Goal: Book appointment/travel/reservation

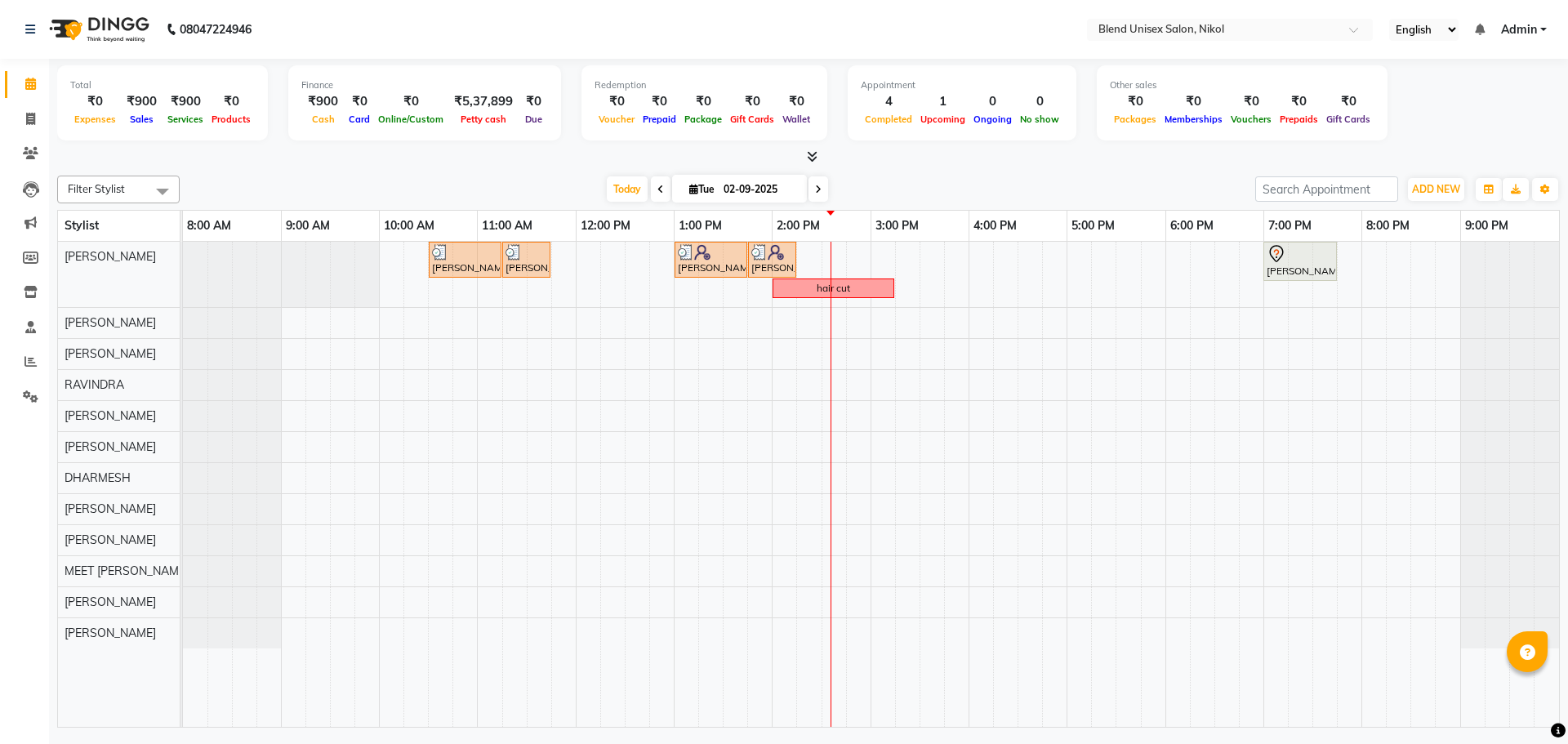
click at [419, 27] on nav "08047224946 Select Location × Blend Unisex Salon, Nikol English ENGLISH Español…" at bounding box center [784, 29] width 1568 height 59
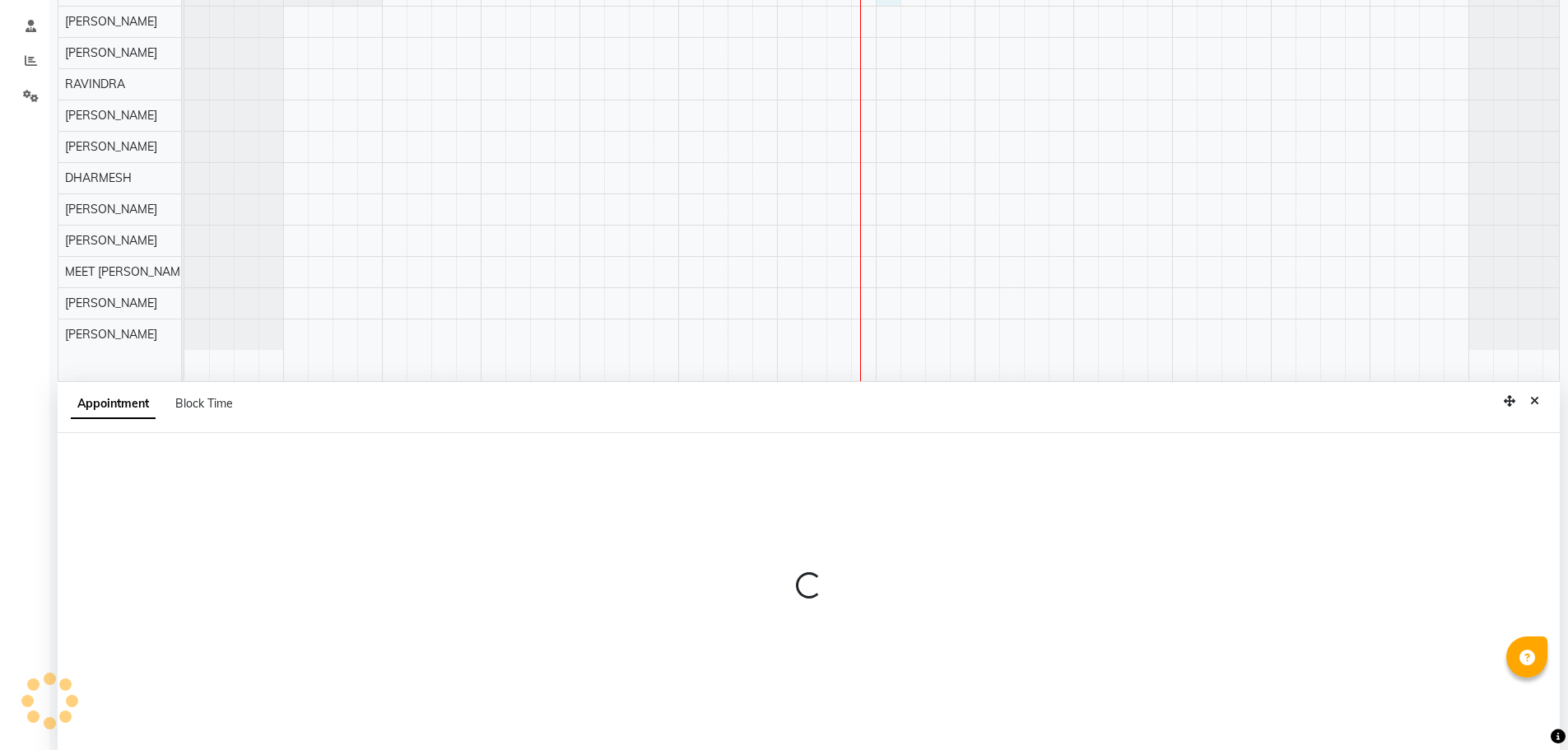
scroll to position [310, 0]
select select "45624"
select select "900"
select select "tentative"
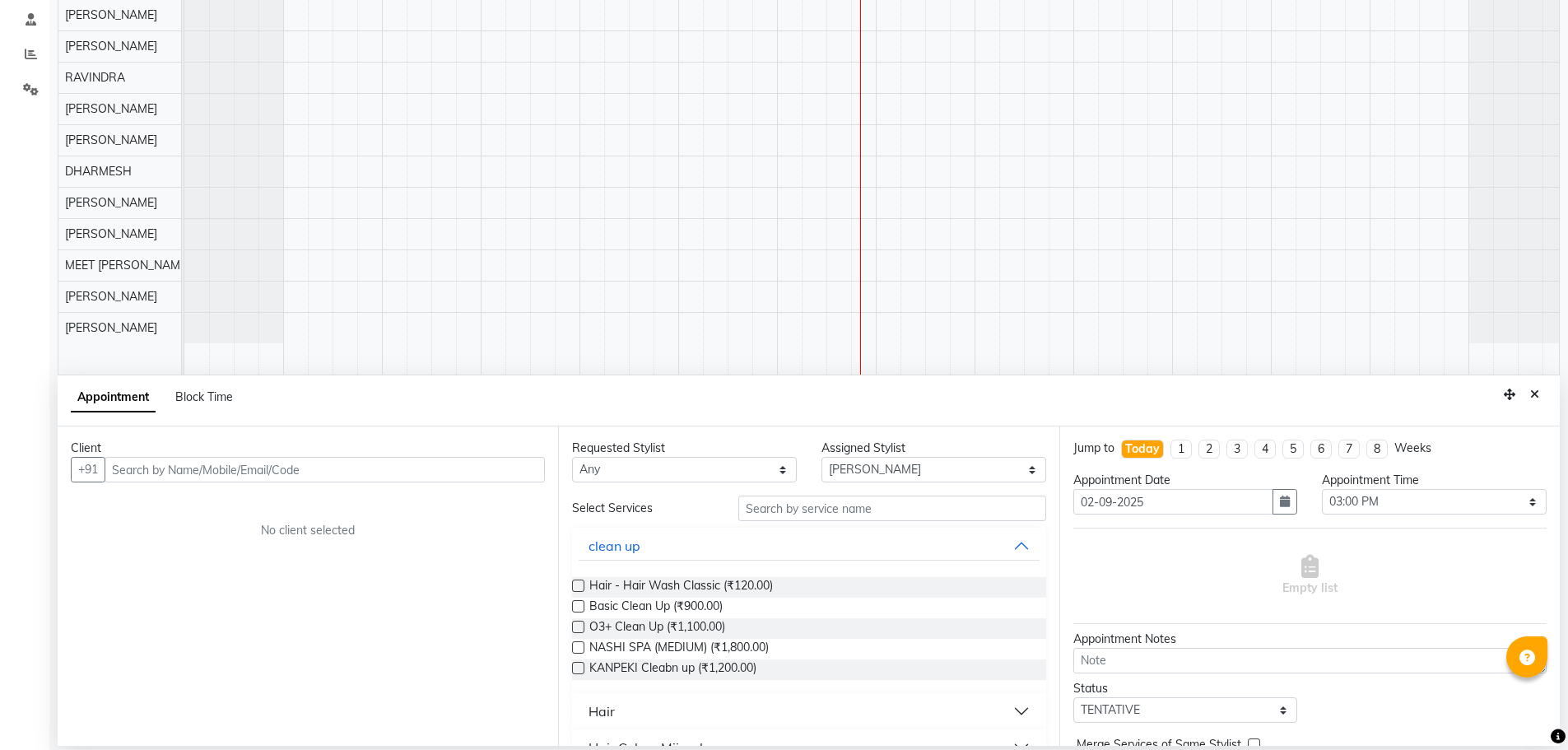
click at [134, 463] on input "text" at bounding box center [325, 470] width 441 height 25
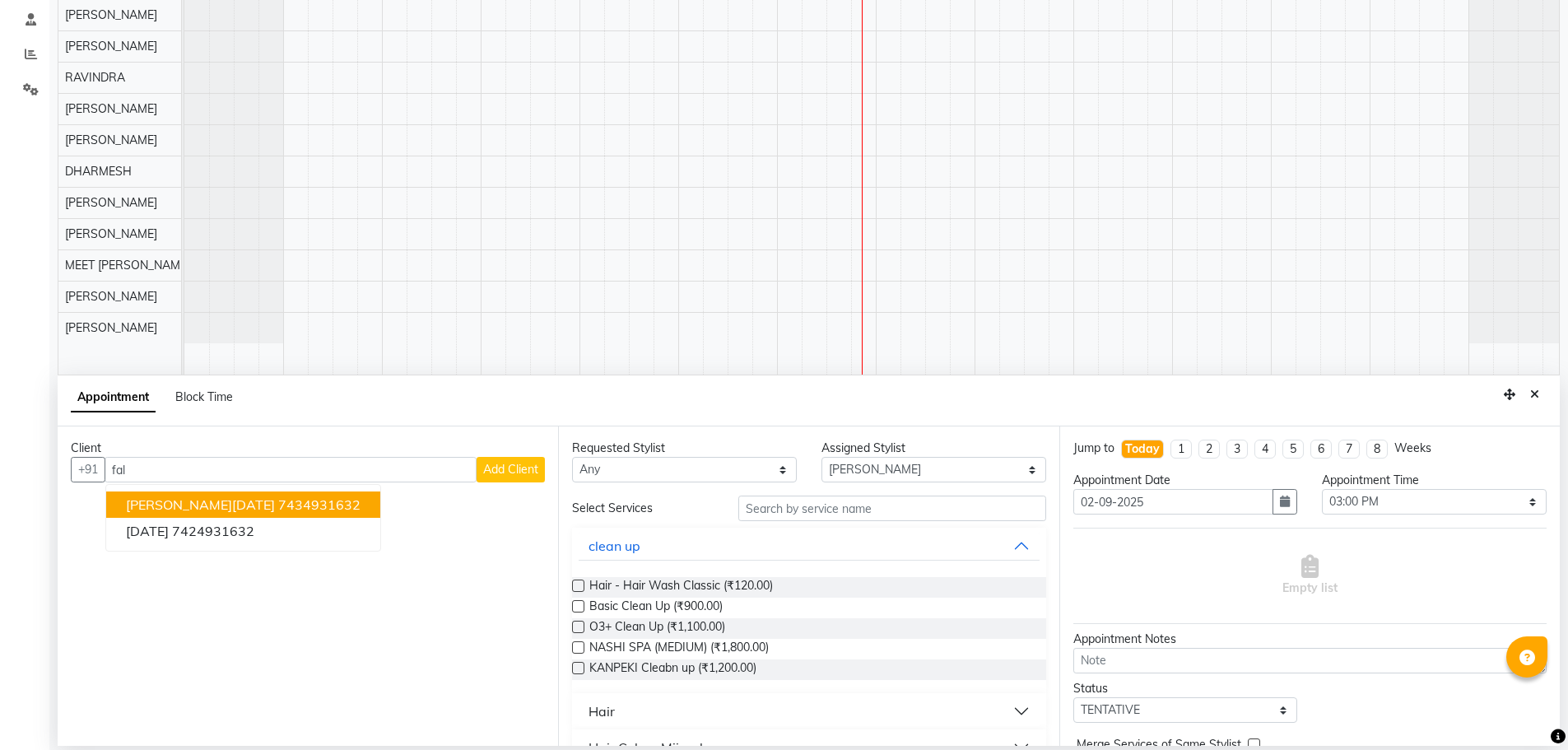
click at [195, 510] on span "[PERSON_NAME][DATE]" at bounding box center [200, 504] width 149 height 17
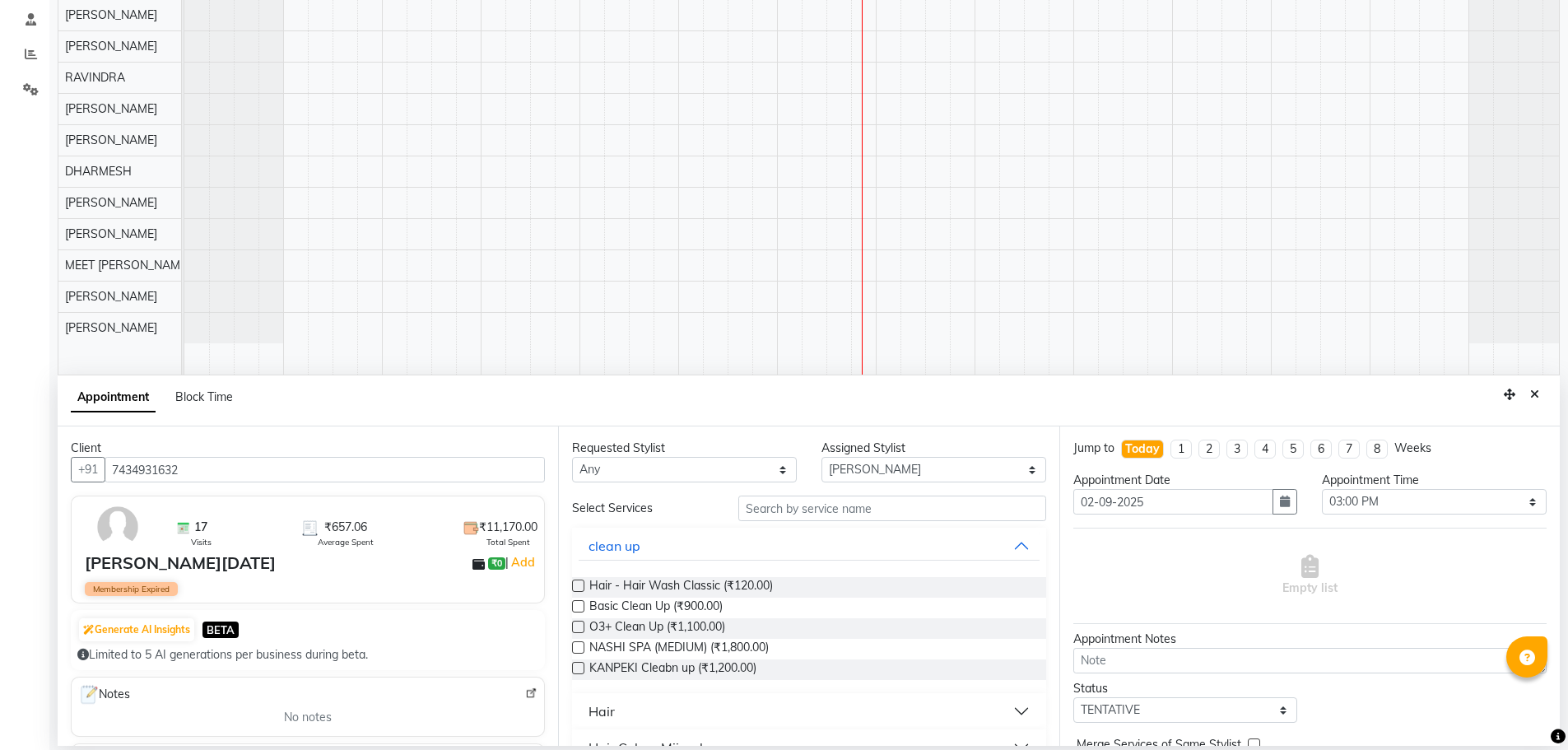
type input "7434931632"
click at [603, 468] on select "Any AJAY NAI [PERSON_NAME] [PERSON_NAME] [PERSON_NAME] MEET [PERSON_NAME] [PERS…" at bounding box center [684, 470] width 225 height 25
select select "45624"
click at [572, 457] on select "Any AJAY NAI [PERSON_NAME] [PERSON_NAME] [PERSON_NAME] MEET [PERSON_NAME] [PERS…" at bounding box center [684, 470] width 225 height 25
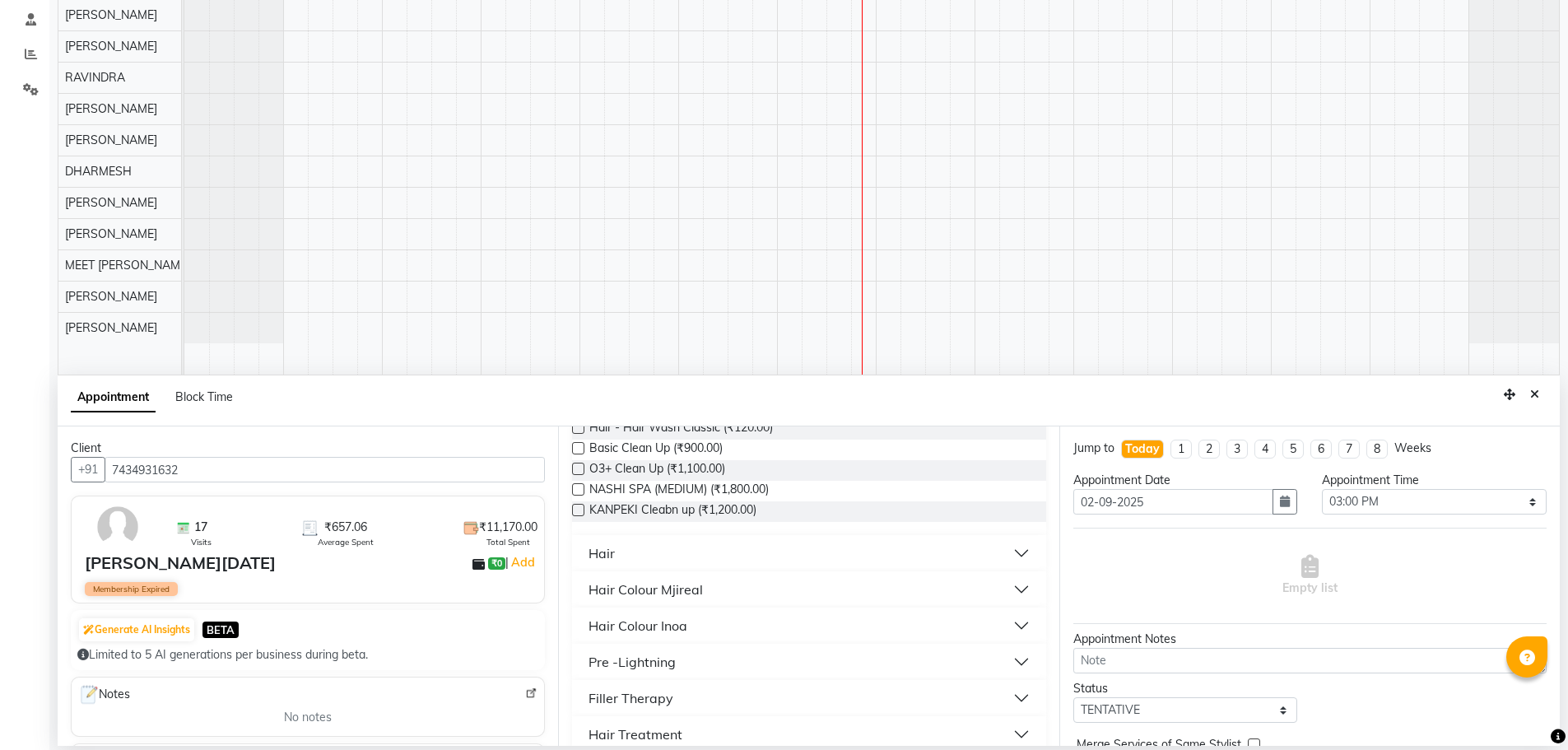
scroll to position [165, 0]
click at [595, 549] on div "Hair" at bounding box center [602, 546] width 26 height 20
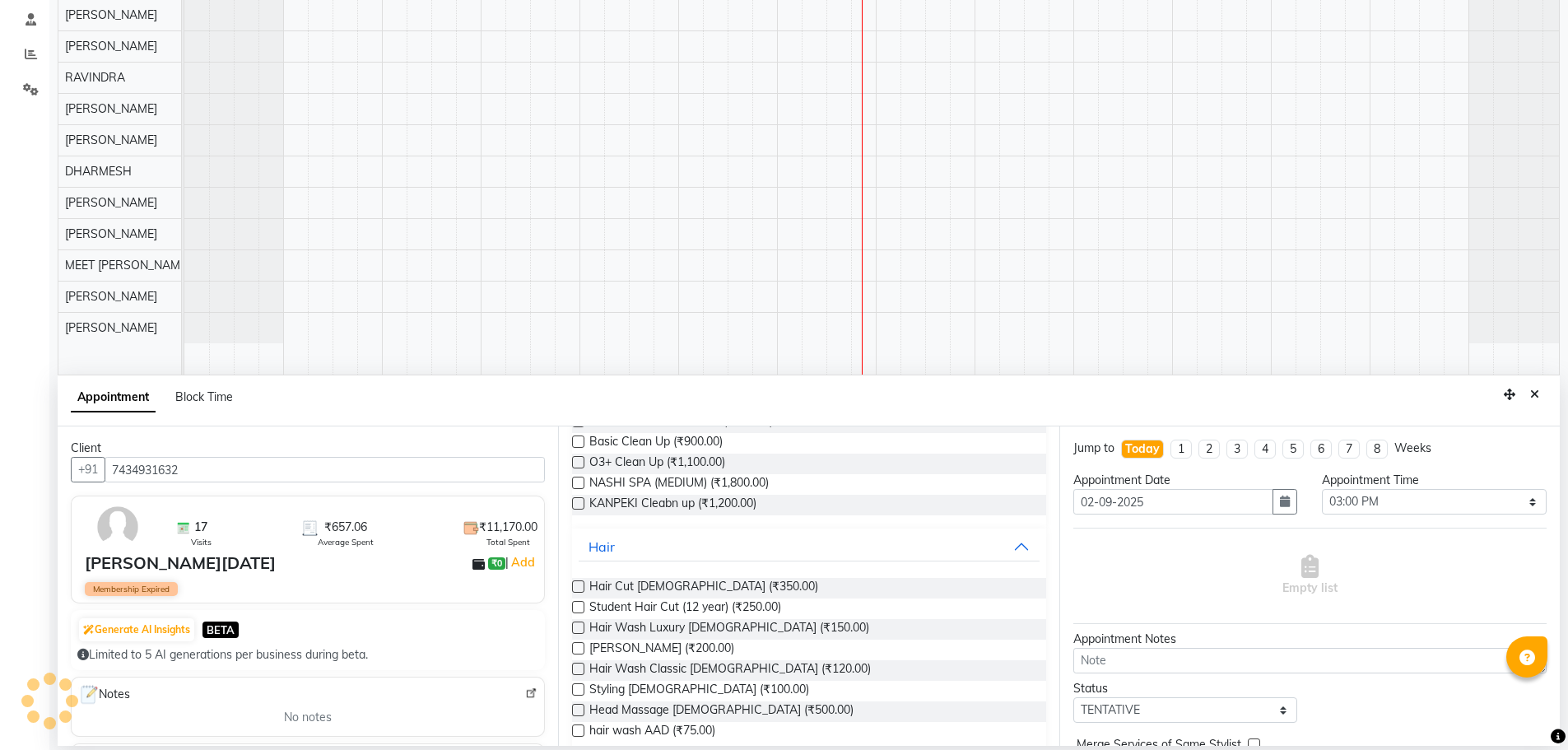
click at [581, 585] on label at bounding box center [578, 587] width 12 height 12
click at [581, 585] on input "checkbox" at bounding box center [577, 588] width 10 height 10
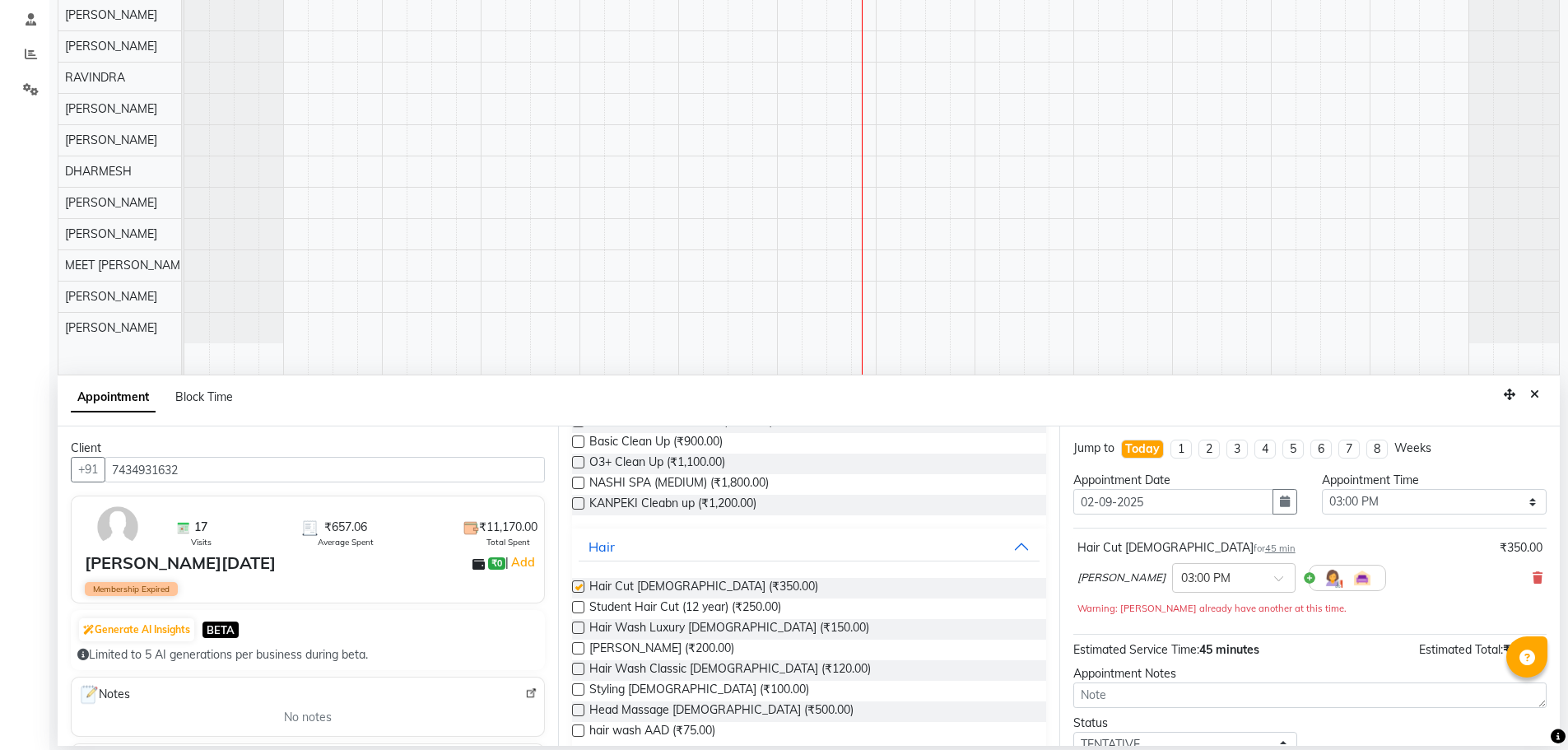
checkbox input "false"
click at [576, 645] on label at bounding box center [578, 648] width 12 height 12
click at [576, 645] on input "checkbox" at bounding box center [577, 650] width 10 height 10
checkbox input "false"
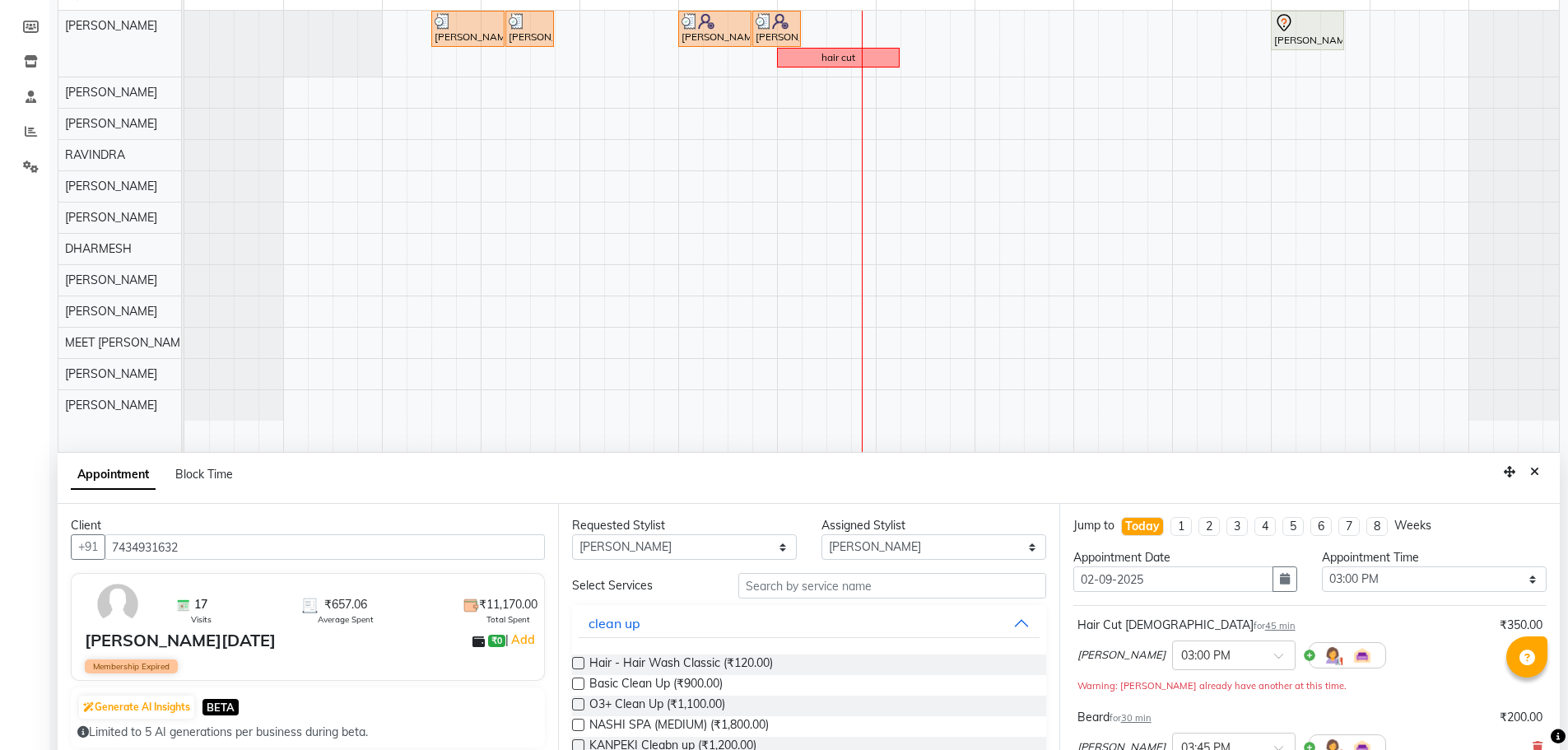
scroll to position [310, 0]
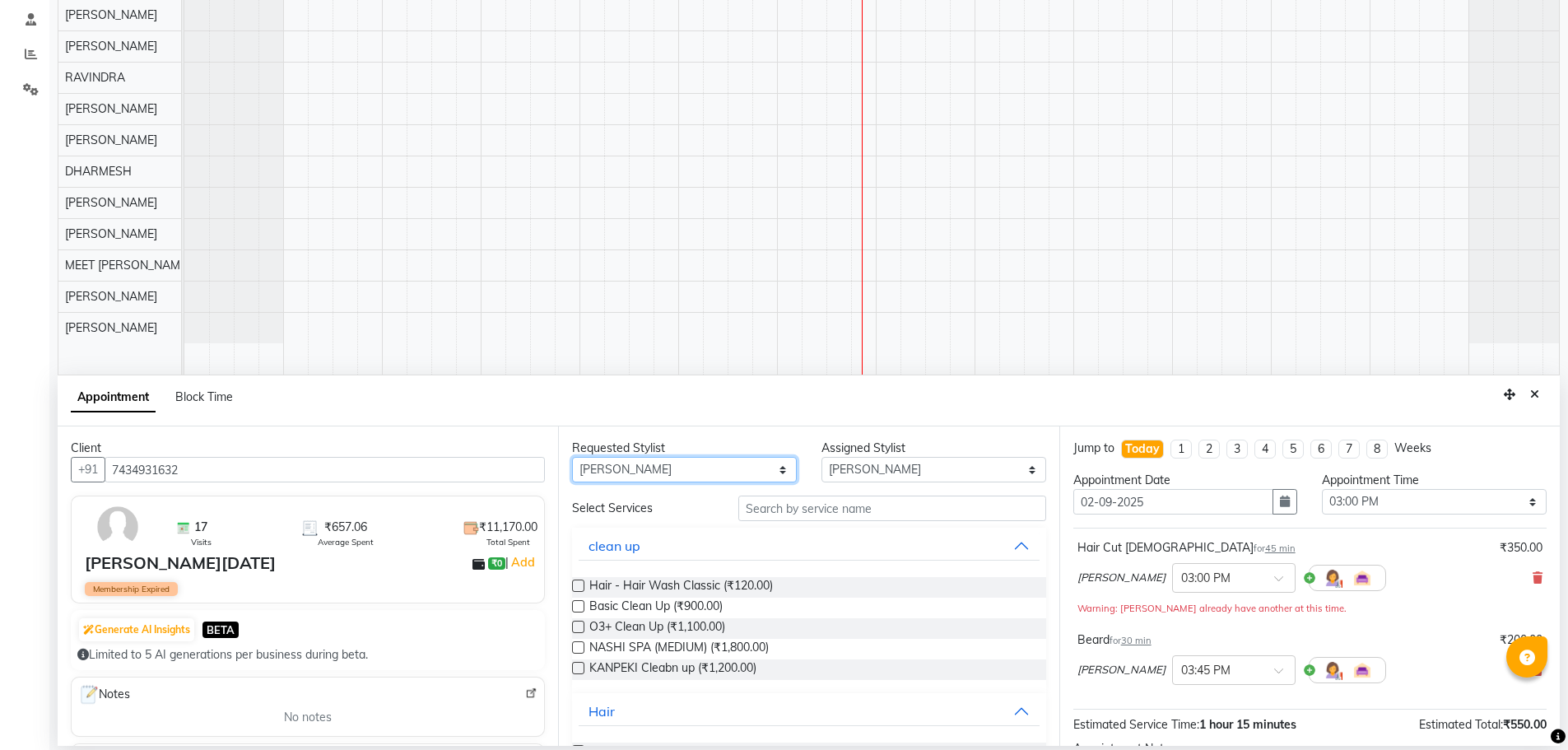
click at [737, 463] on select "Any AJAY NAI [PERSON_NAME] [PERSON_NAME] [PERSON_NAME] MEET [PERSON_NAME] [PERS…" at bounding box center [684, 470] width 225 height 25
select select "79552"
click at [572, 457] on select "Any AJAY NAI [PERSON_NAME] [PERSON_NAME] [PERSON_NAME] MEET [PERSON_NAME] [PERS…" at bounding box center [684, 470] width 225 height 25
select select "79552"
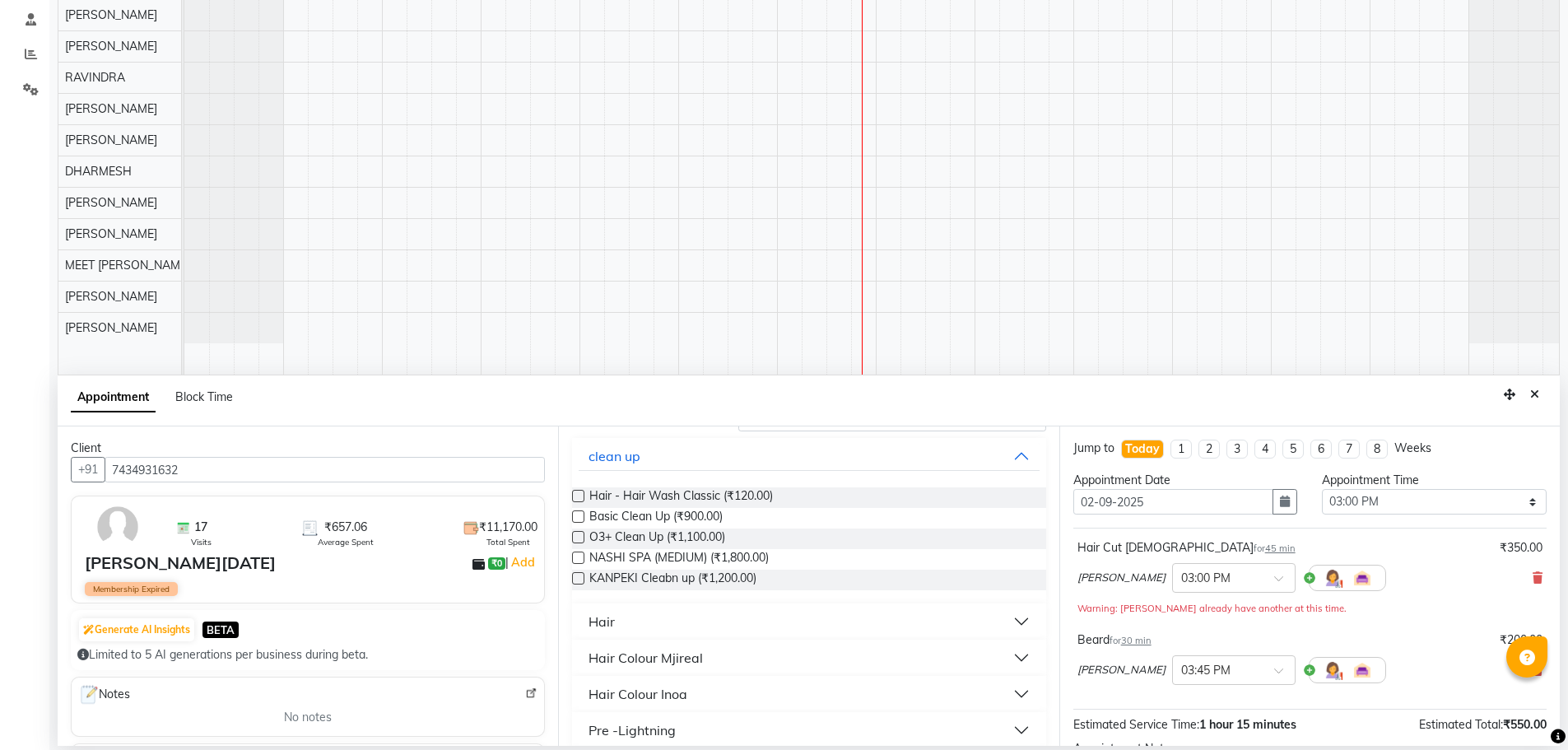
scroll to position [165, 0]
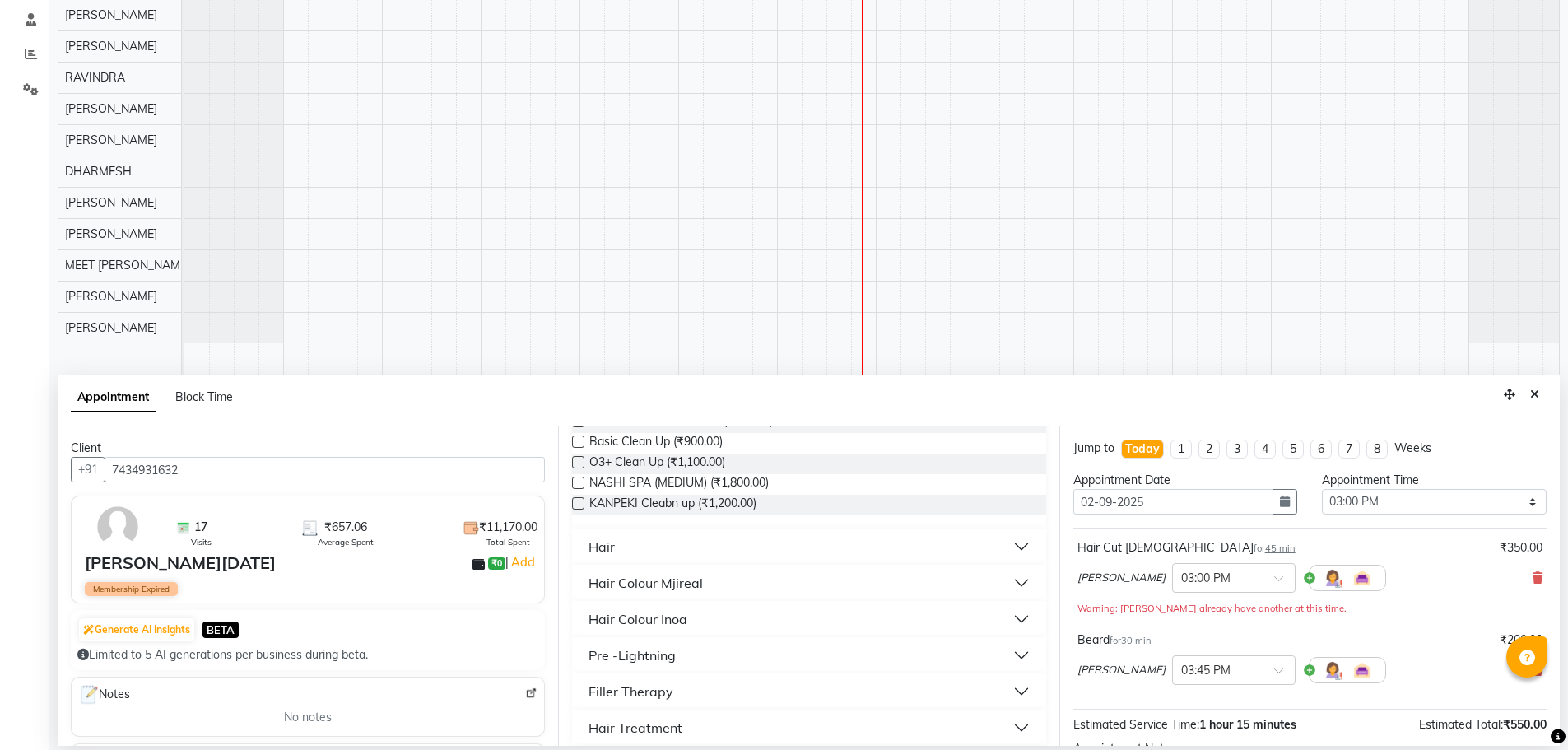
click at [635, 541] on button "Hair" at bounding box center [809, 547] width 460 height 30
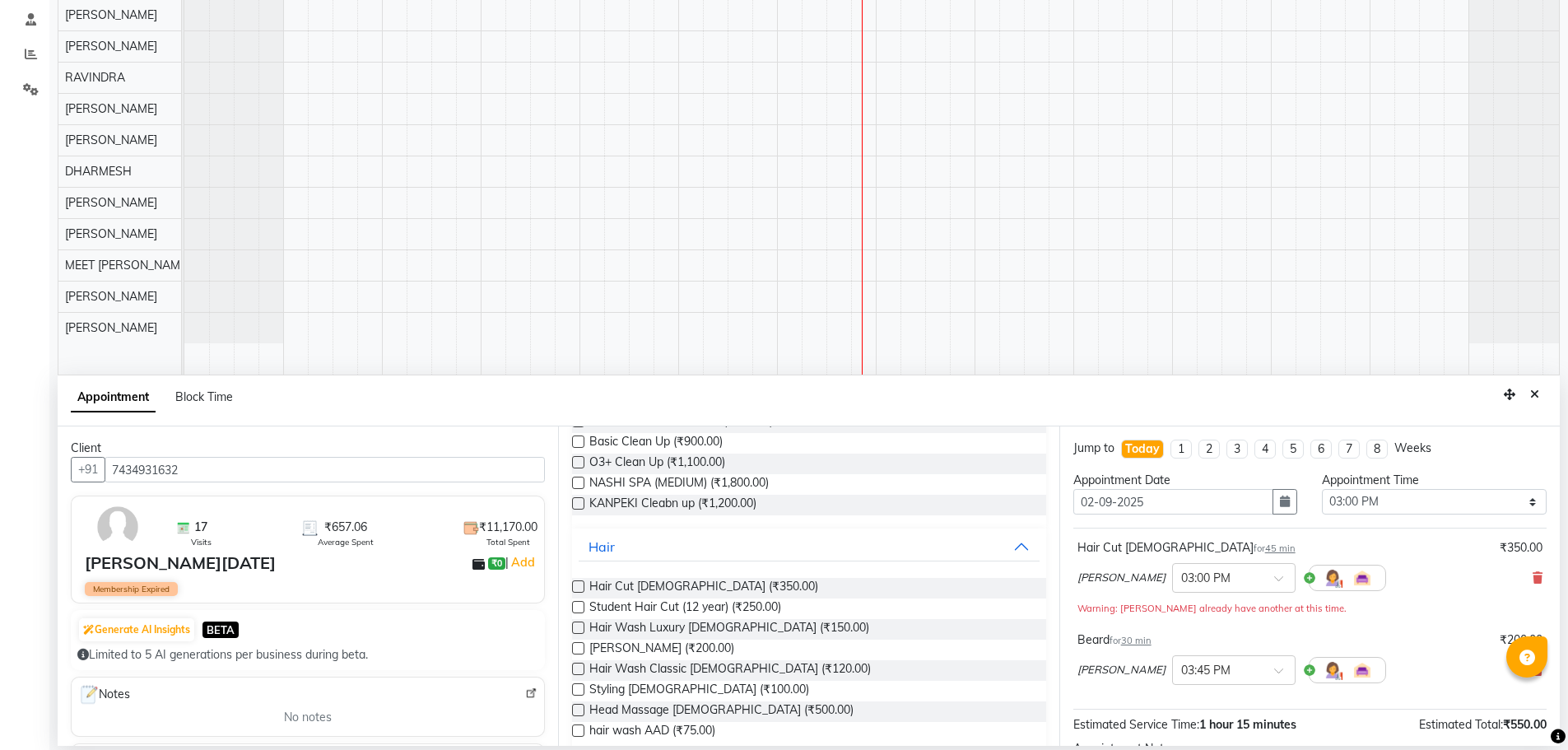
click at [576, 584] on label at bounding box center [578, 587] width 12 height 12
click at [576, 584] on input "checkbox" at bounding box center [577, 588] width 10 height 10
checkbox input "false"
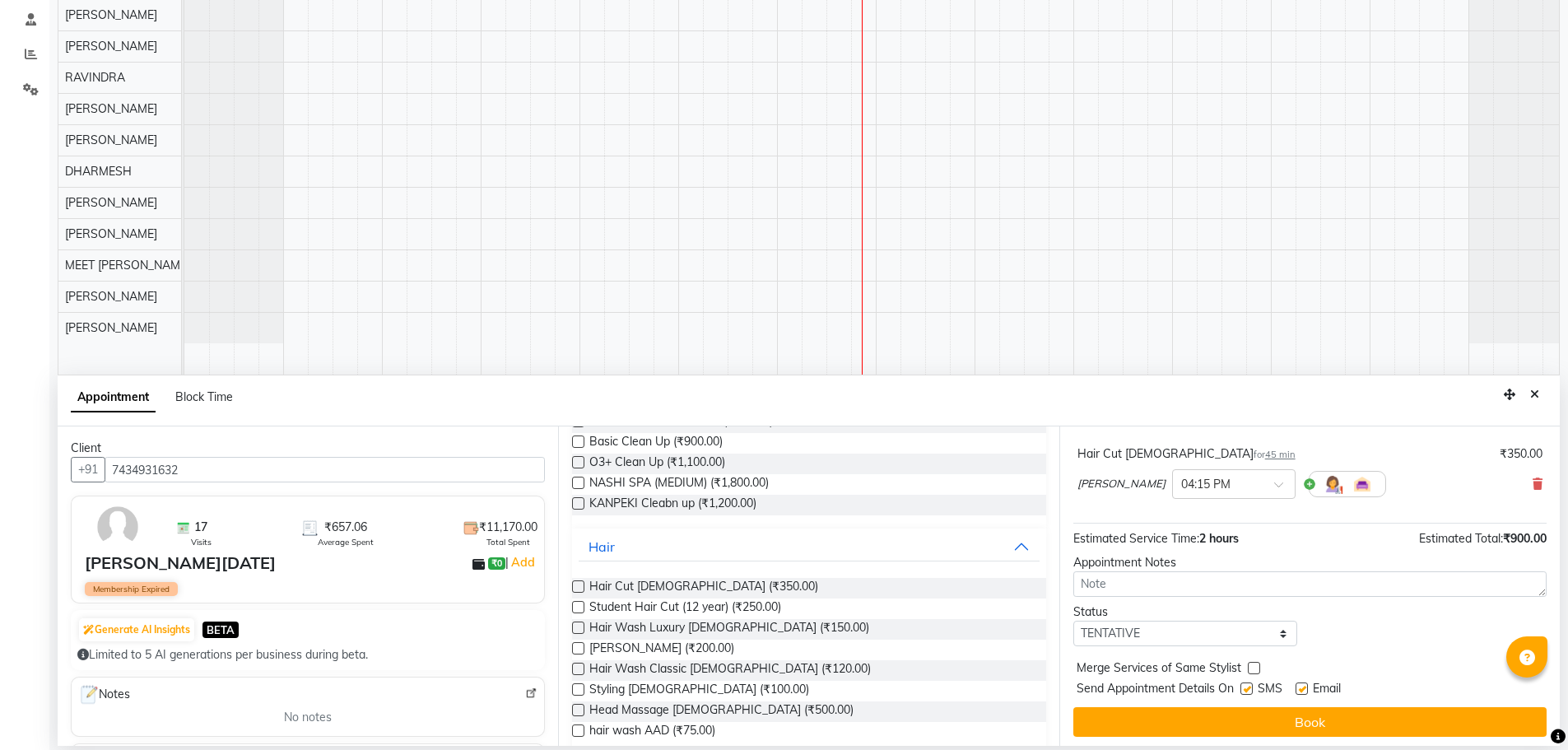
scroll to position [265, 0]
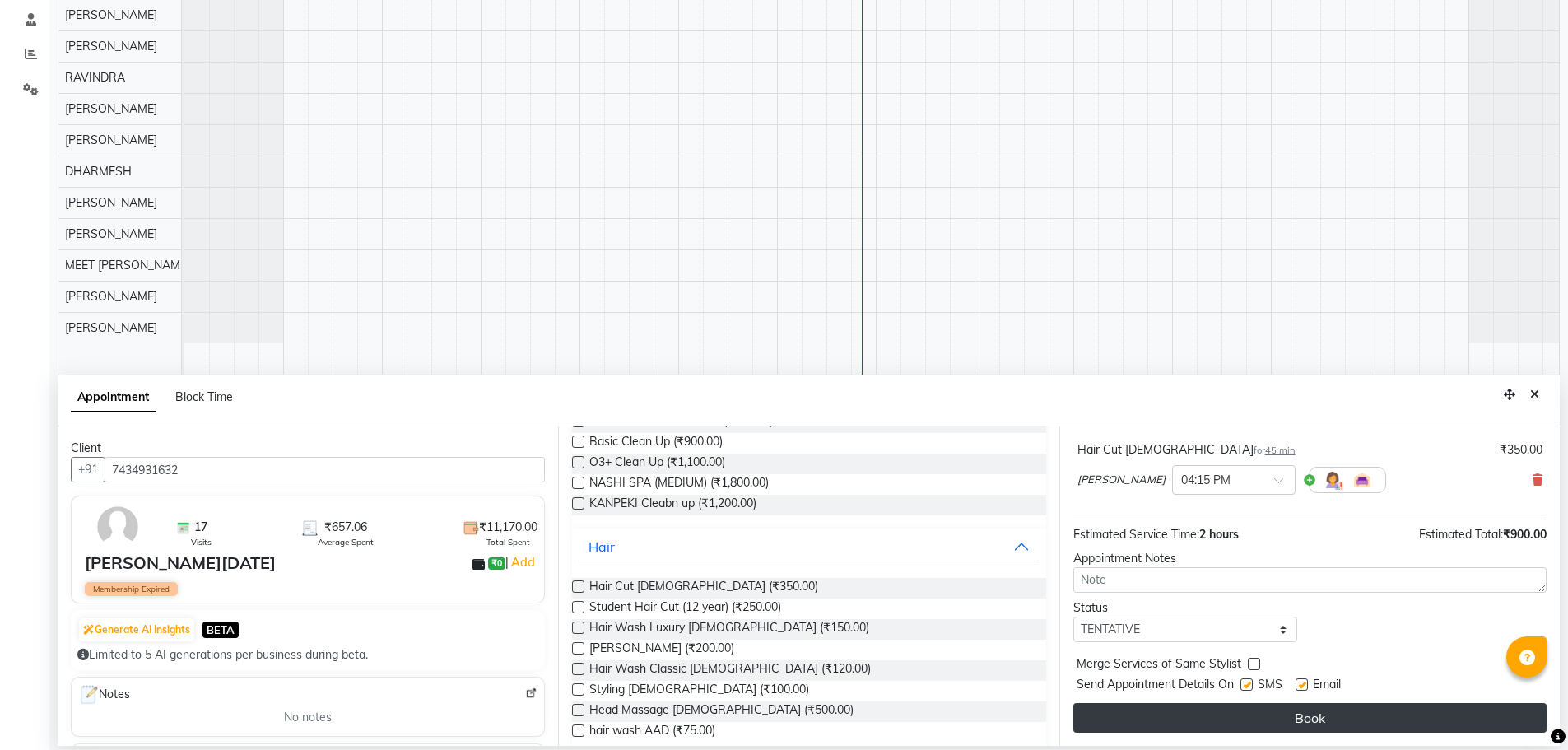
click at [1207, 732] on button "Book" at bounding box center [1310, 718] width 474 height 30
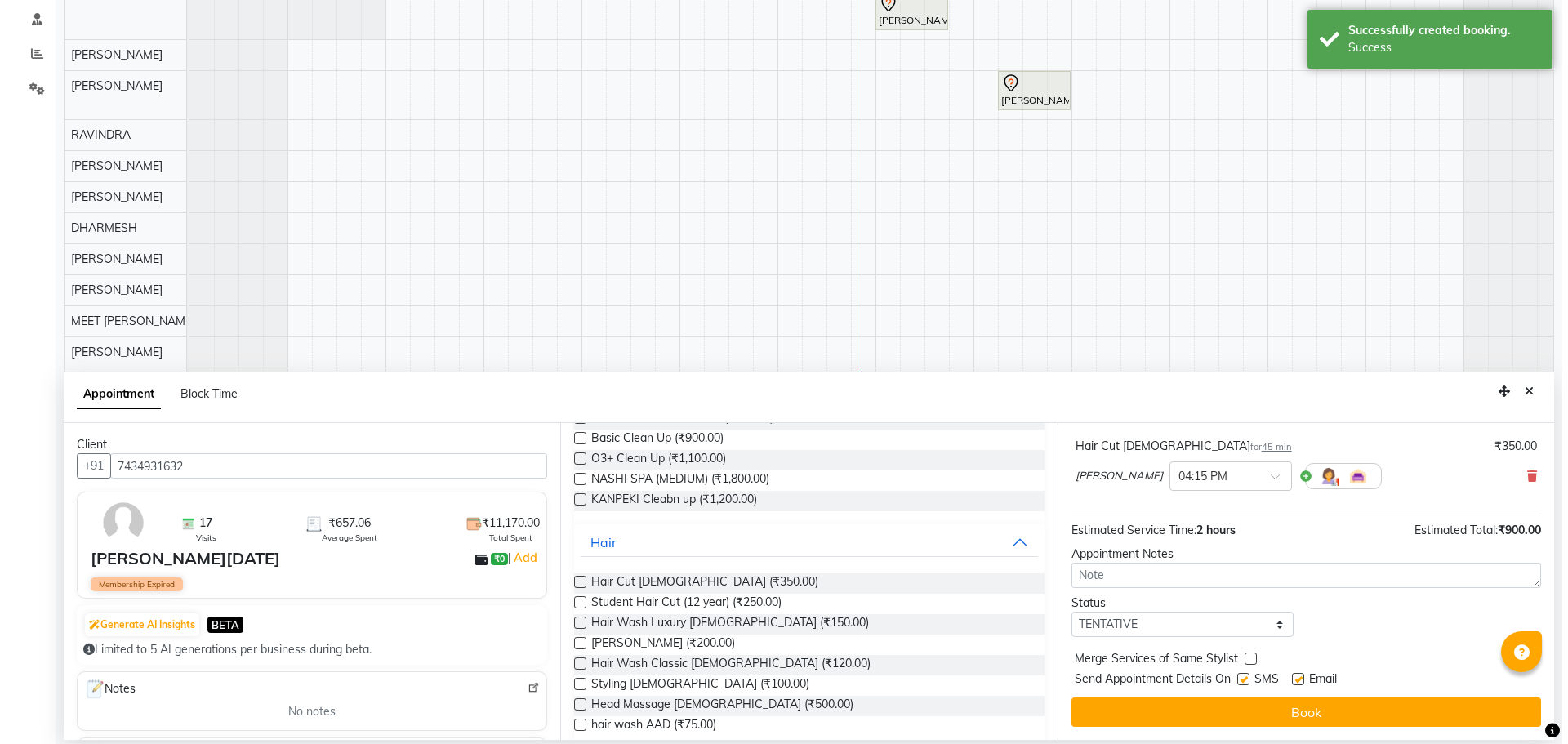
scroll to position [0, 0]
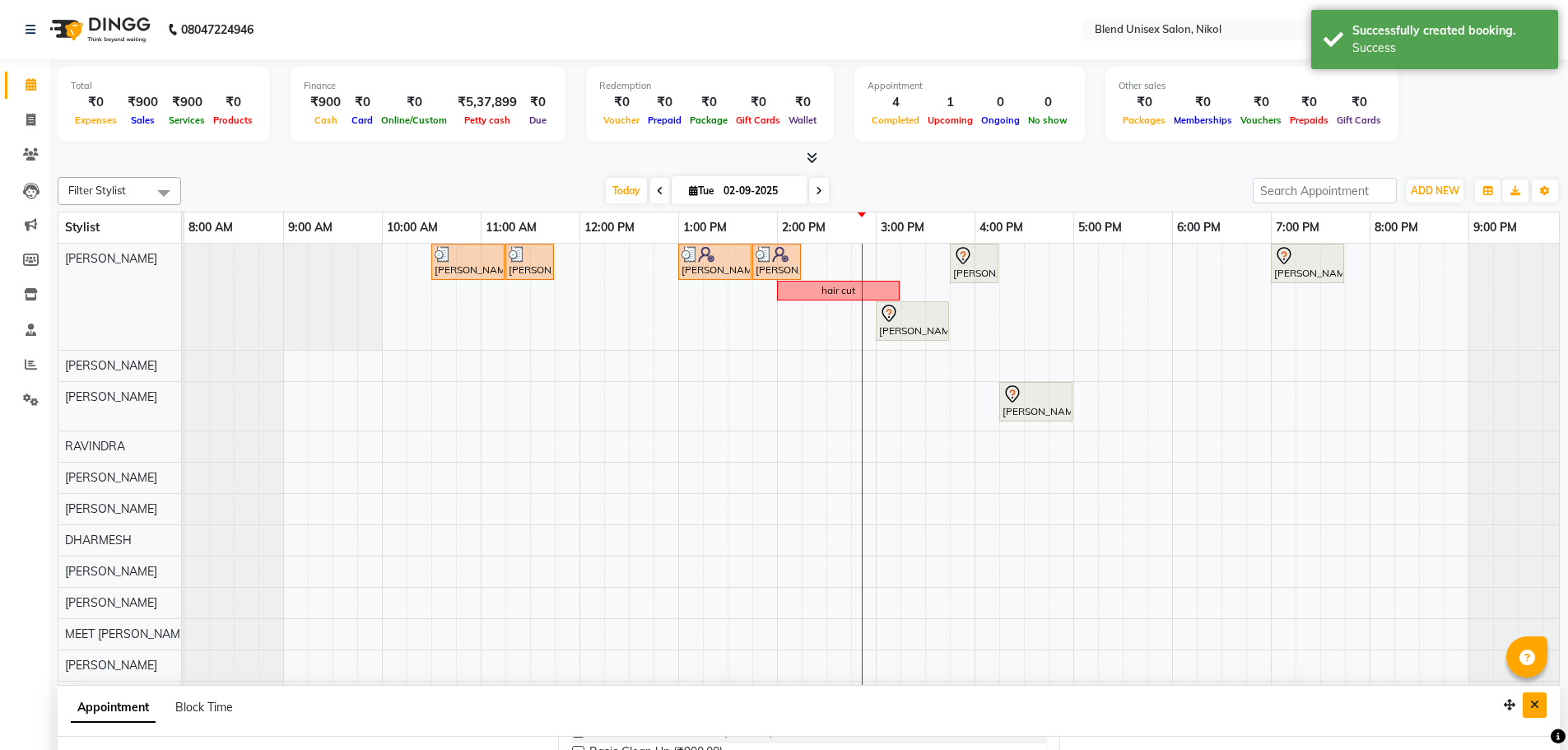
click at [1532, 710] on icon "Close" at bounding box center [1535, 705] width 9 height 11
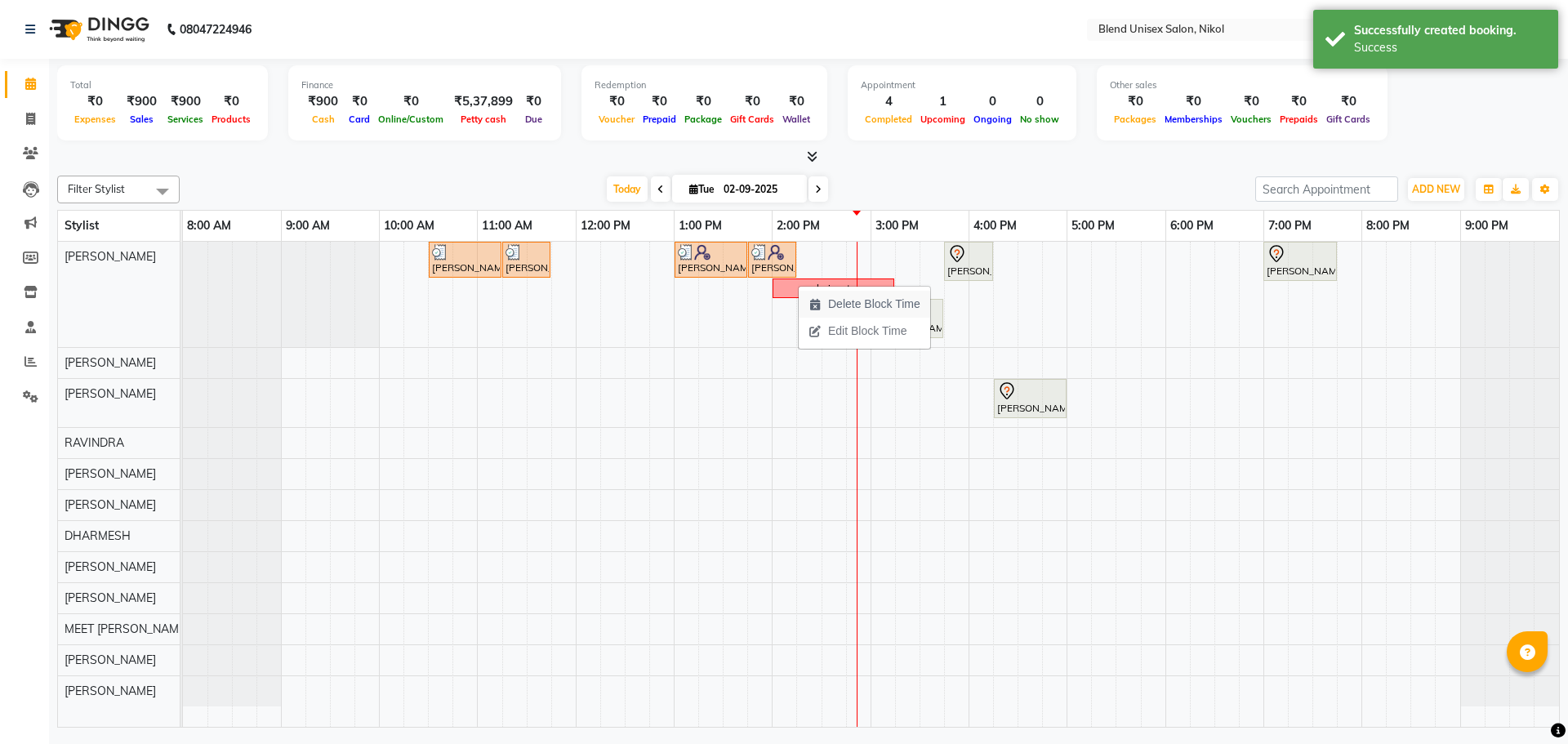
click at [831, 304] on span "Delete Block Time" at bounding box center [874, 304] width 92 height 17
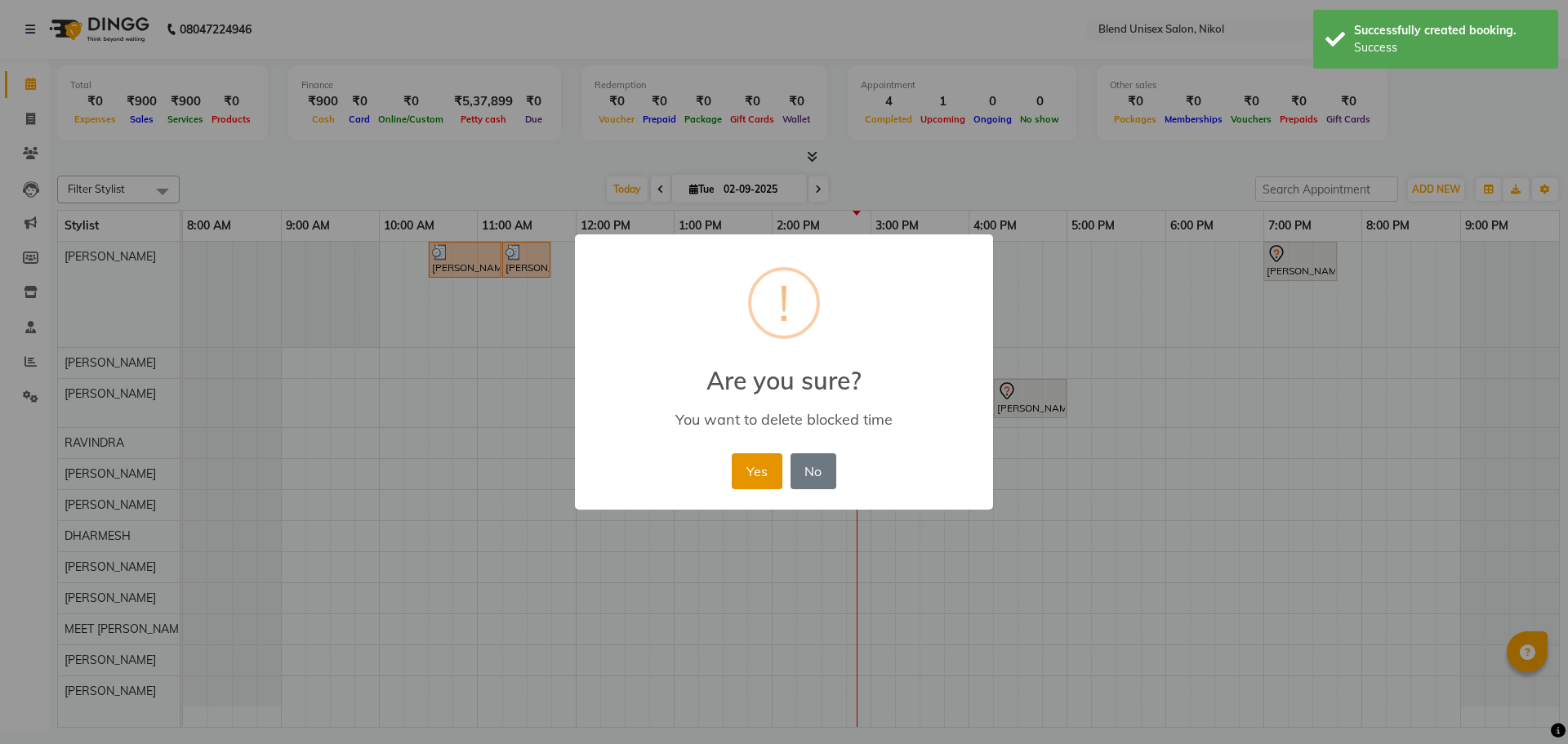
click at [759, 480] on button "Yes" at bounding box center [757, 472] width 50 height 36
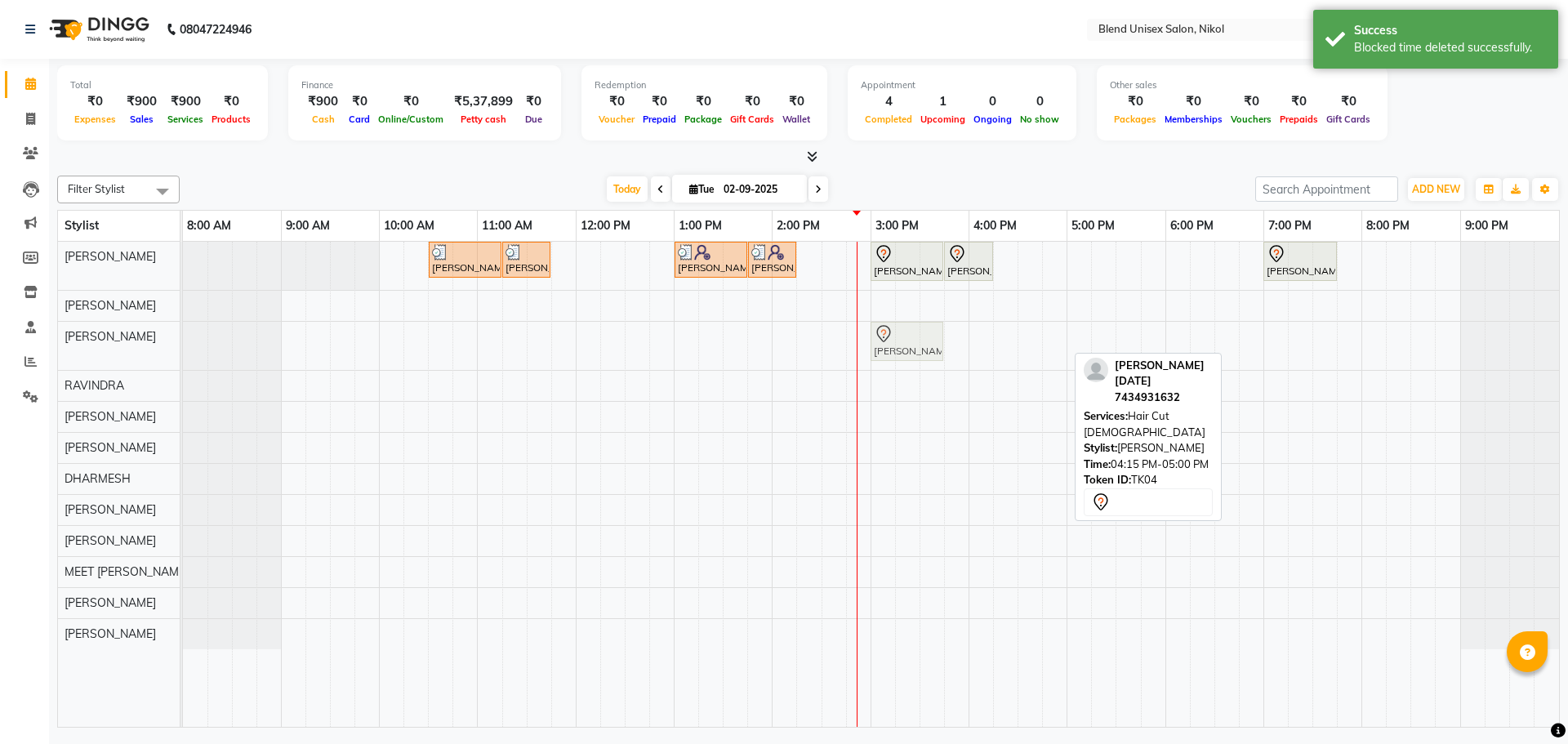
drag, startPoint x: 1022, startPoint y: 352, endPoint x: 898, endPoint y: 353, distance: 124.0
click at [183, 353] on div "[PERSON_NAME][DATE], TK04, 04:15 PM-05:00 PM, Hair Cut [DEMOGRAPHIC_DATA] [PERS…" at bounding box center [183, 346] width 0 height 48
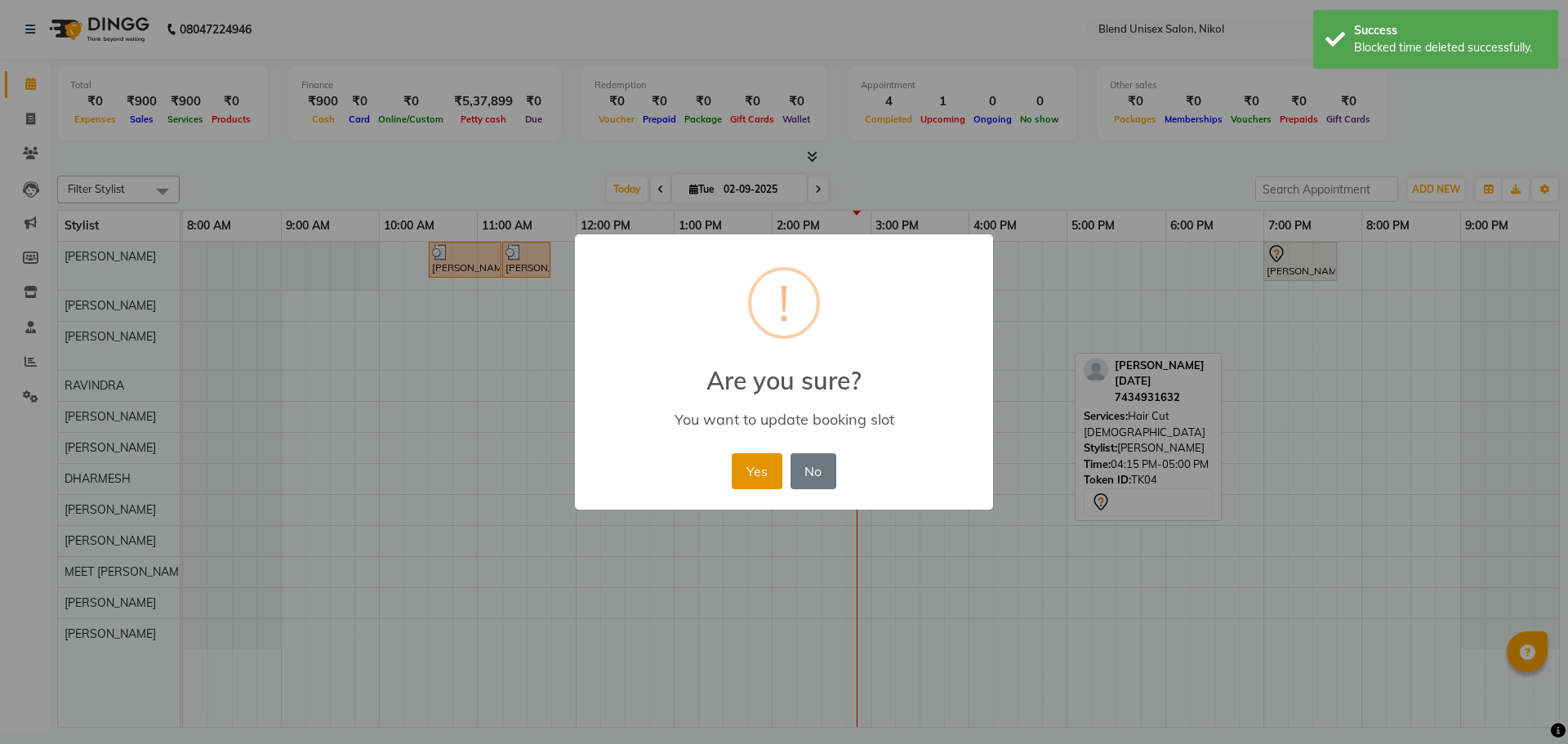
click at [750, 456] on button "Yes" at bounding box center [757, 472] width 50 height 36
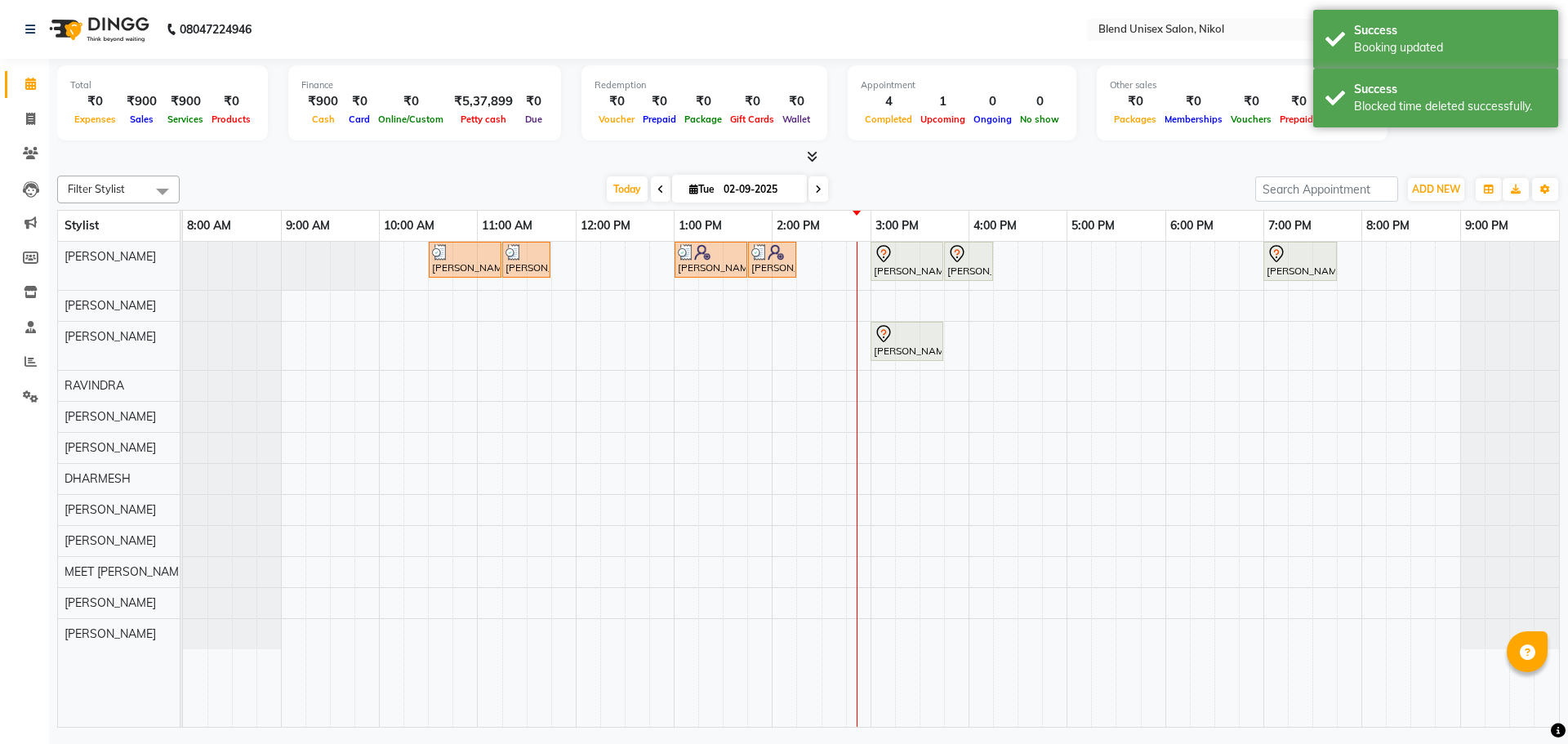
click at [1004, 164] on div at bounding box center [809, 157] width 1503 height 17
